Goal: Information Seeking & Learning: Find specific fact

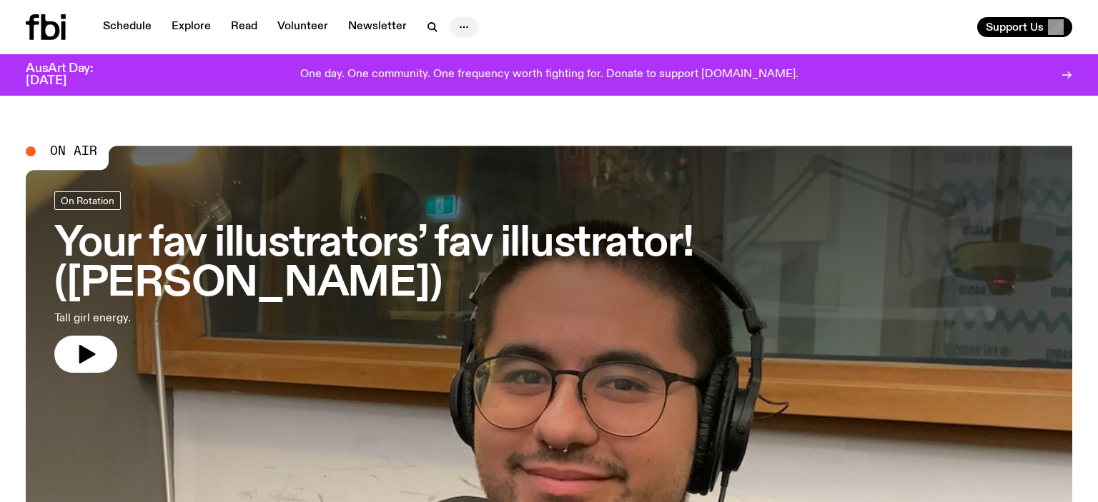
click at [455, 30] on icon "button" at bounding box center [463, 27] width 17 height 17
click at [1029, 25] on span "Support Us" at bounding box center [1015, 27] width 58 height 13
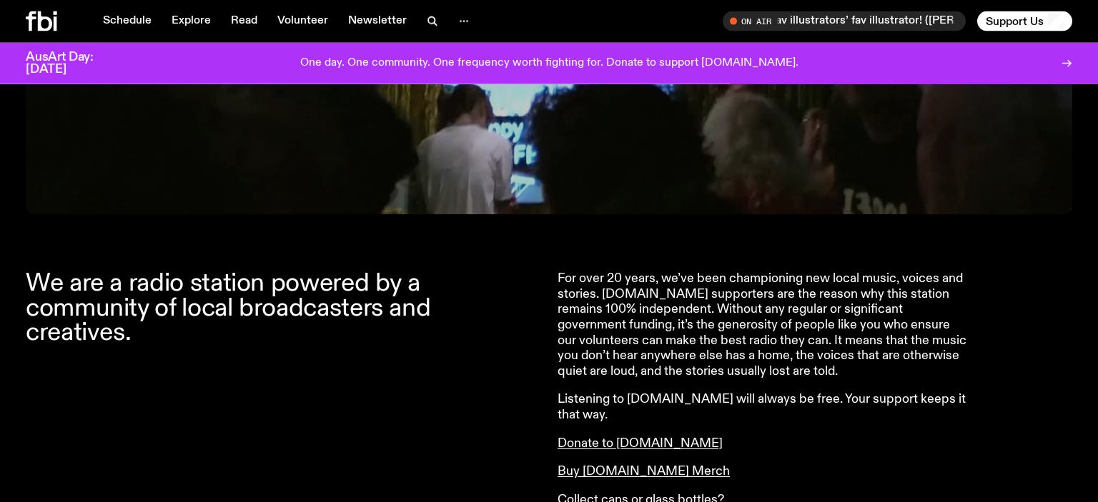
scroll to position [403, 0]
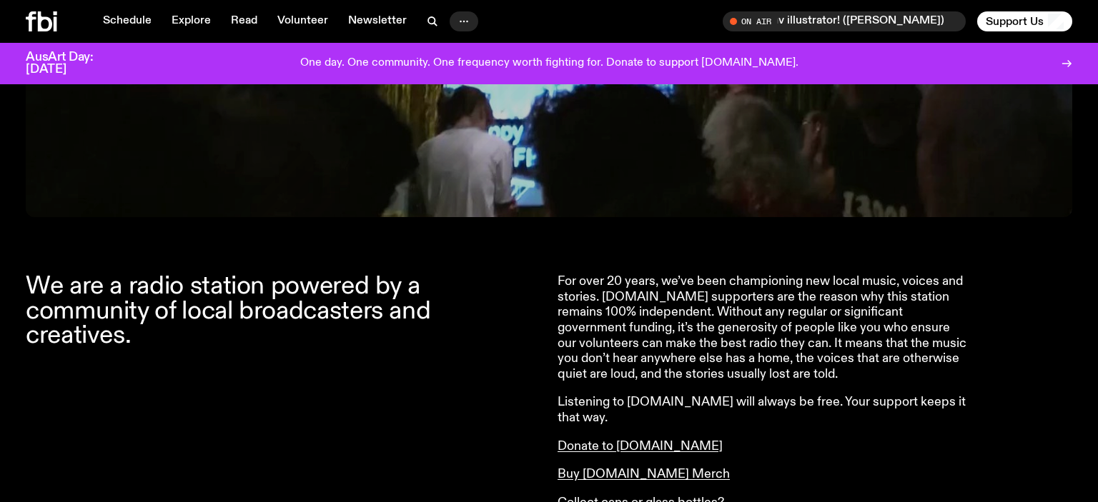
click at [455, 21] on icon "button" at bounding box center [463, 21] width 17 height 17
click at [432, 66] on link "Contact" at bounding box center [463, 76] width 71 height 20
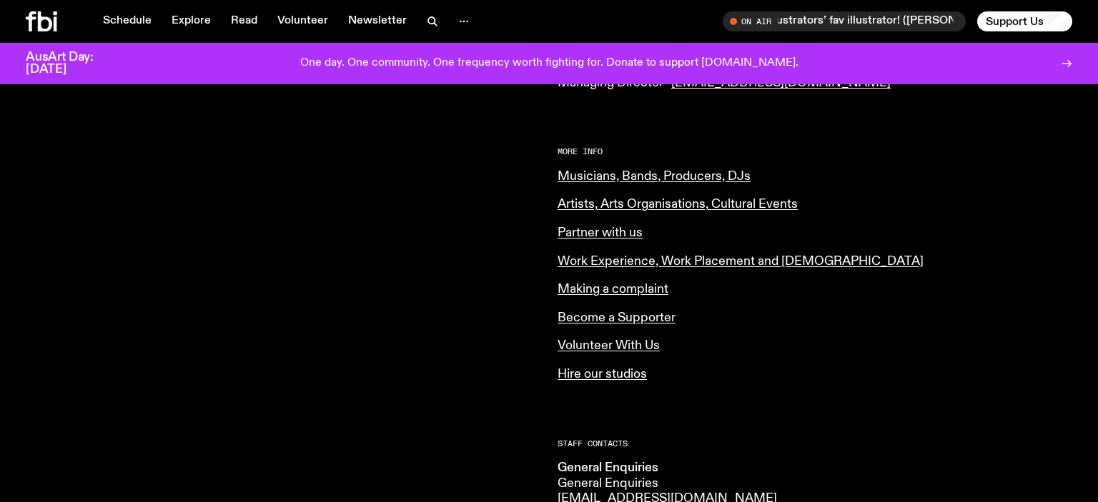
scroll to position [472, 0]
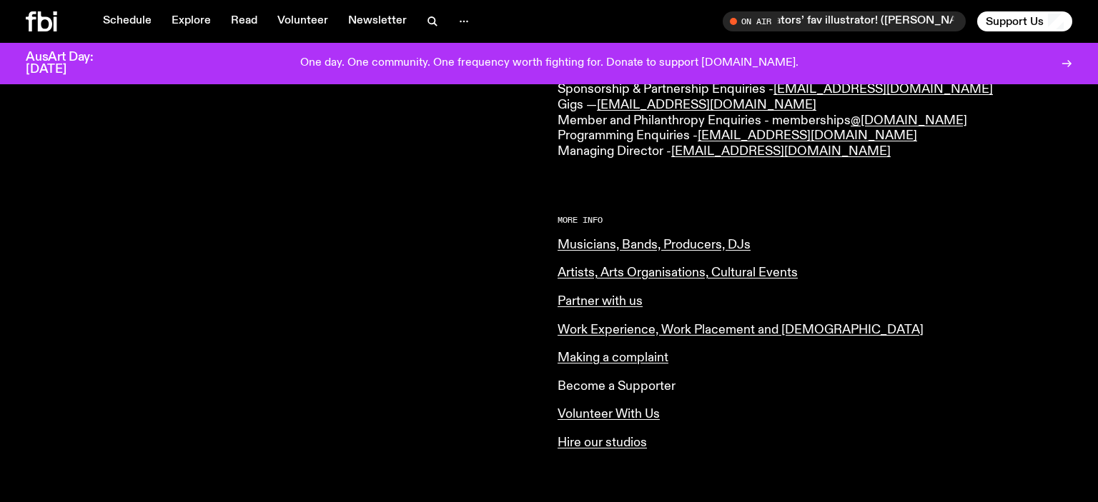
click at [618, 380] on link "Become a Supporter" at bounding box center [617, 386] width 118 height 13
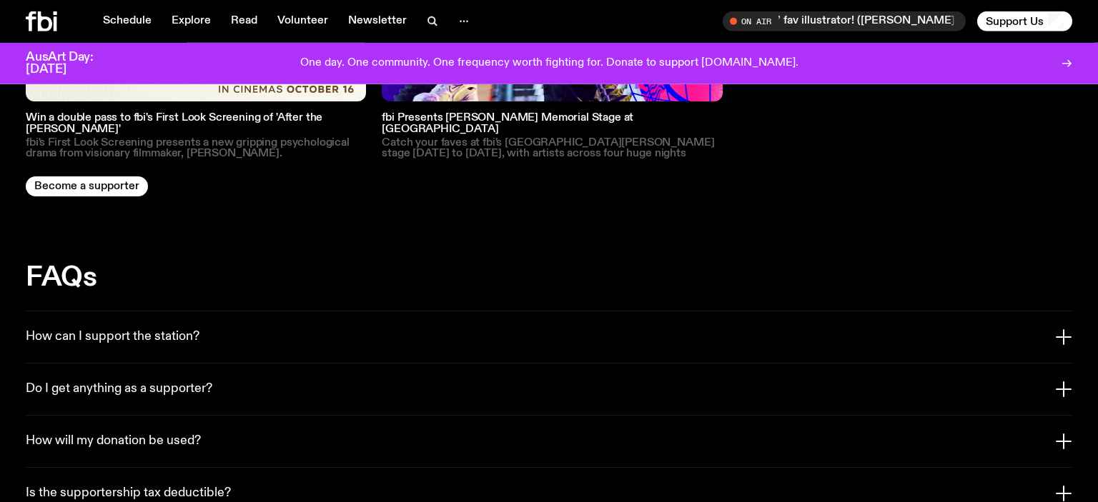
scroll to position [2532, 0]
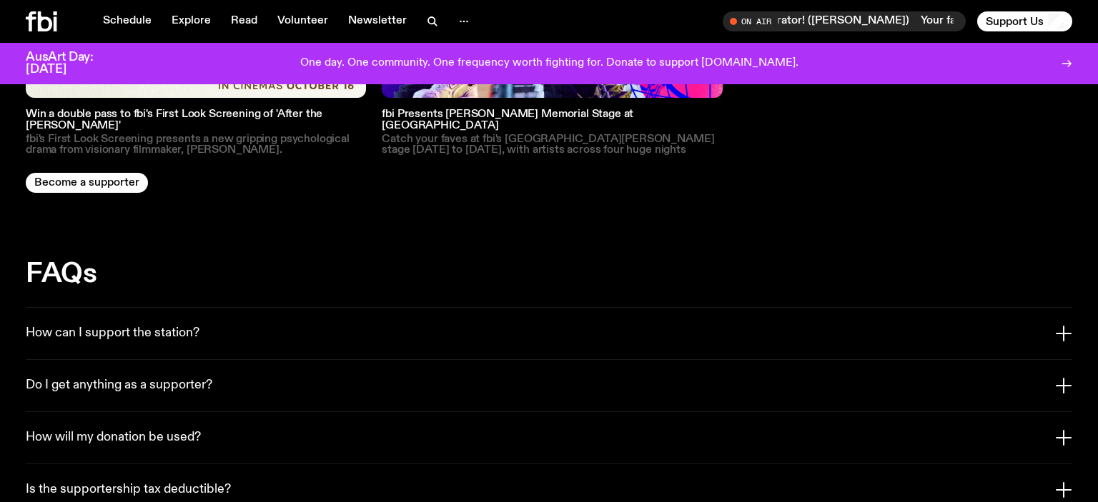
drag, startPoint x: 322, startPoint y: 372, endPoint x: 187, endPoint y: 369, distance: 135.8
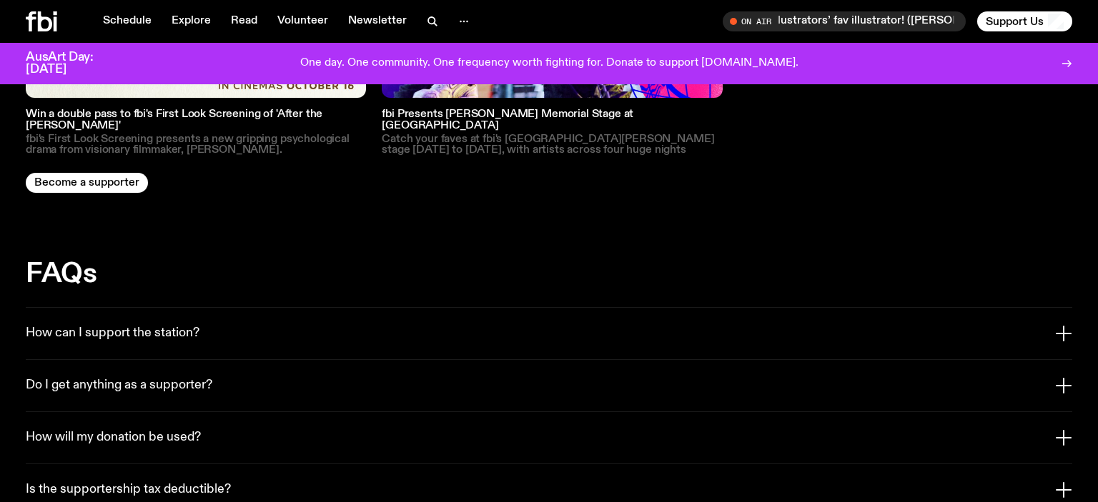
copy p "[EMAIL_ADDRESS][DOMAIN_NAME] and"
